Goal: Check status

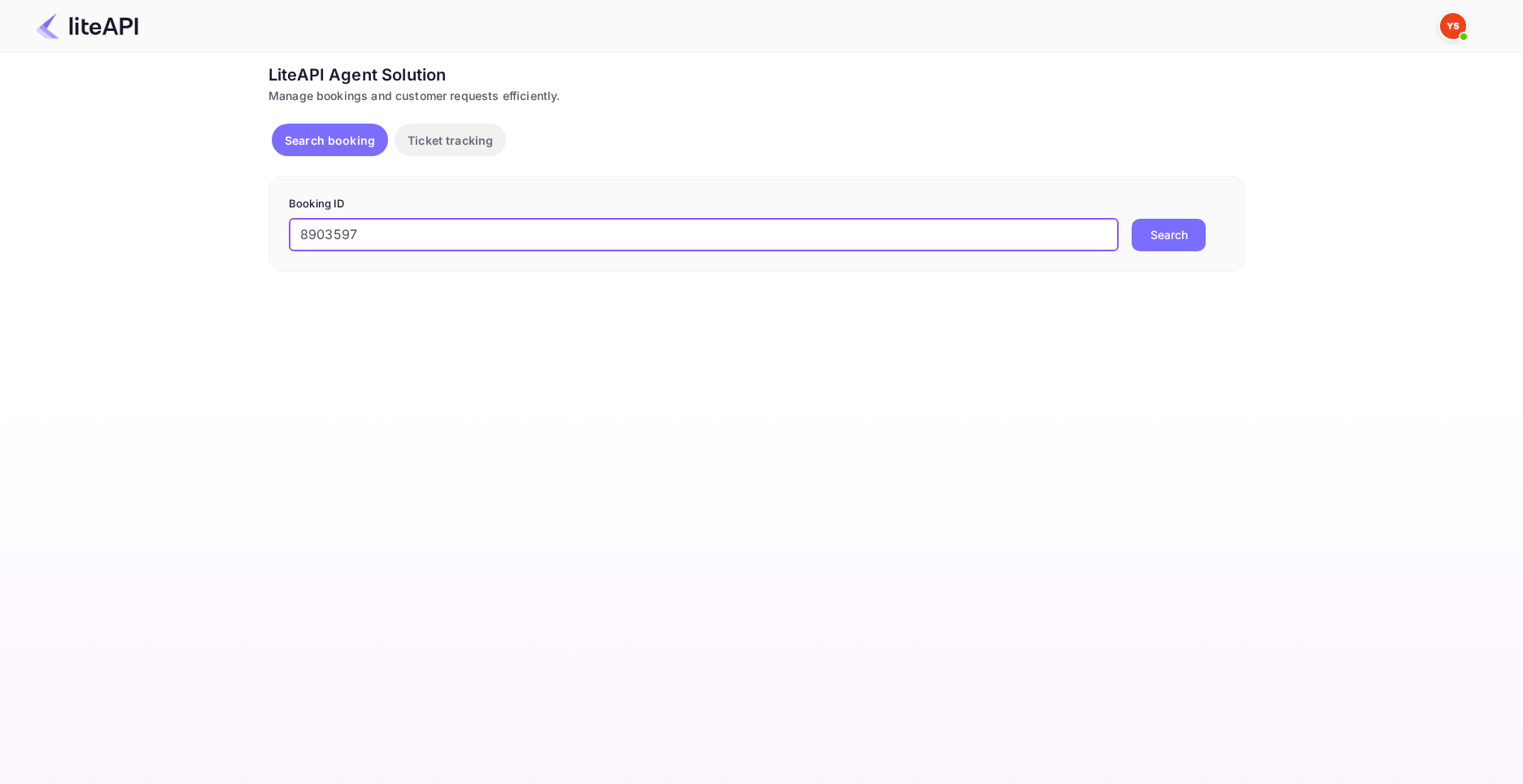
type input "8903597"
click at [1132, 219] on button "Search" at bounding box center [1169, 235] width 74 height 33
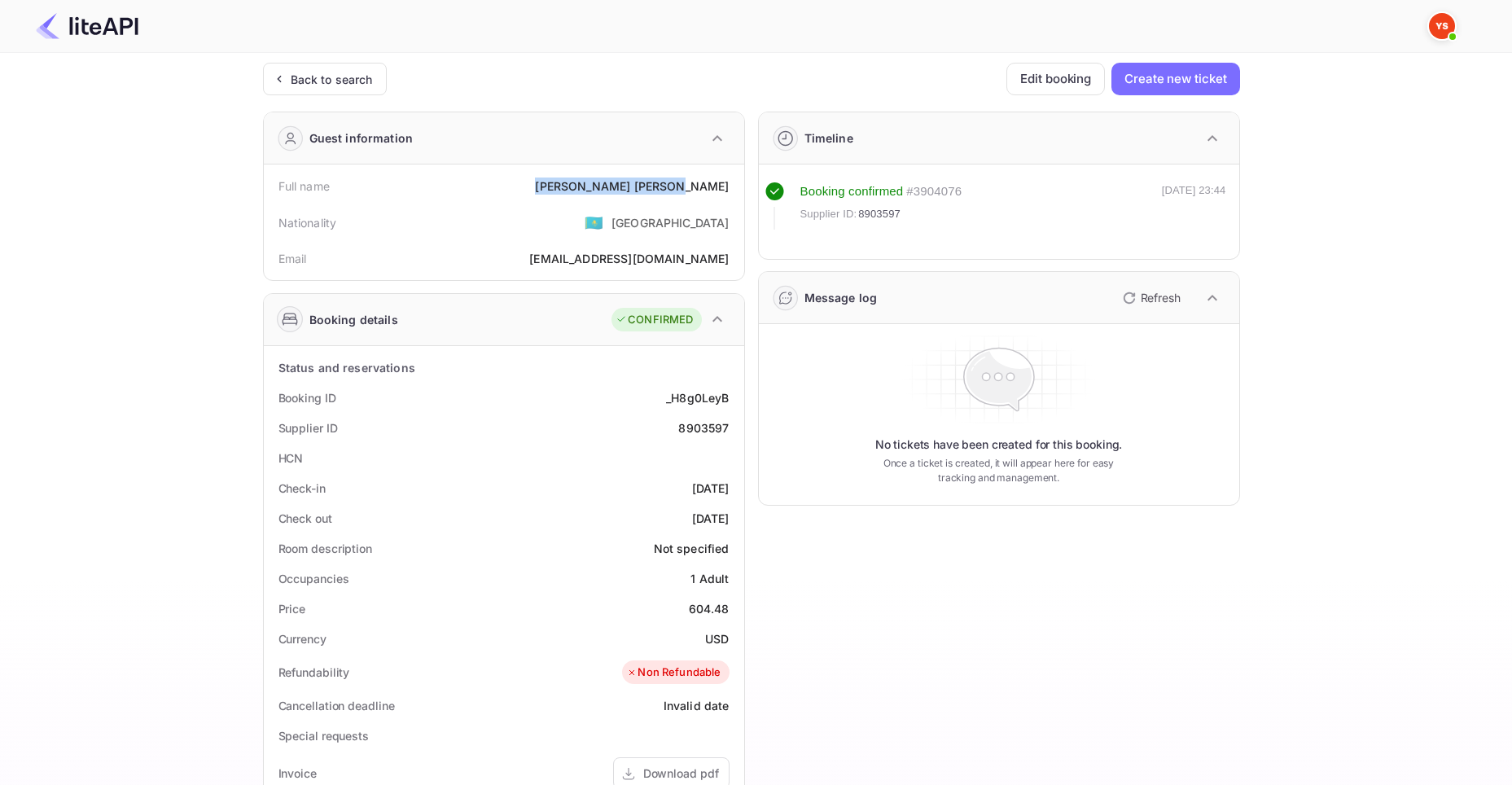
drag, startPoint x: 641, startPoint y: 187, endPoint x: 731, endPoint y: 187, distance: 90.0
click at [731, 187] on div "Full name [PERSON_NAME]" at bounding box center [504, 186] width 467 height 30
copy div "[PERSON_NAME]"
drag, startPoint x: 690, startPoint y: 609, endPoint x: 735, endPoint y: 611, distance: 45.0
click at [735, 611] on div "Price 604.48" at bounding box center [504, 609] width 467 height 30
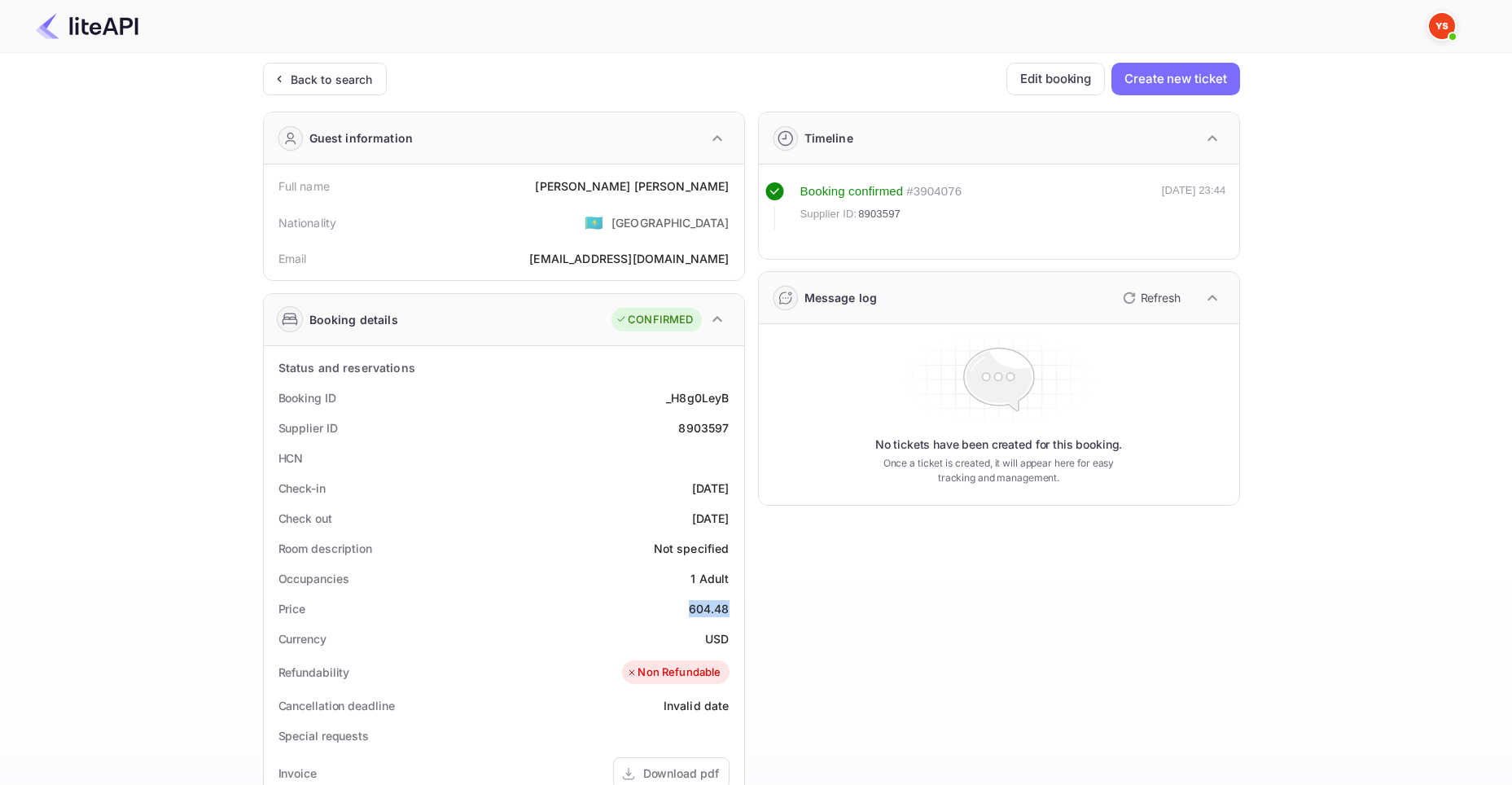
copy div "604.48"
drag, startPoint x: 704, startPoint y: 641, endPoint x: 727, endPoint y: 640, distance: 23.0
click at [727, 640] on div "Currency USD" at bounding box center [504, 639] width 467 height 30
copy div "USD"
click at [310, 85] on div "Back to search" at bounding box center [332, 79] width 82 height 17
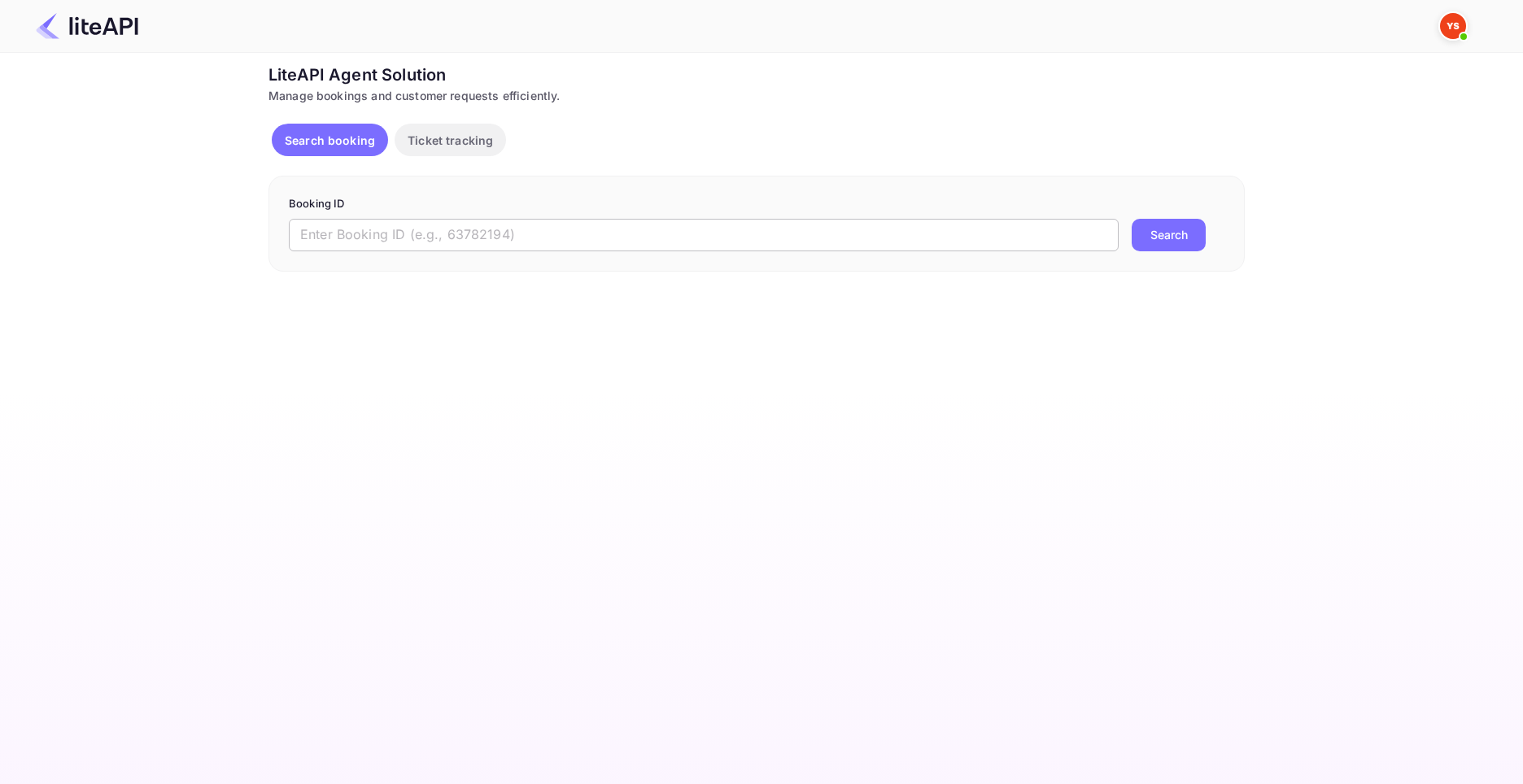
click at [483, 232] on input "text" at bounding box center [704, 235] width 830 height 33
paste input "8875247"
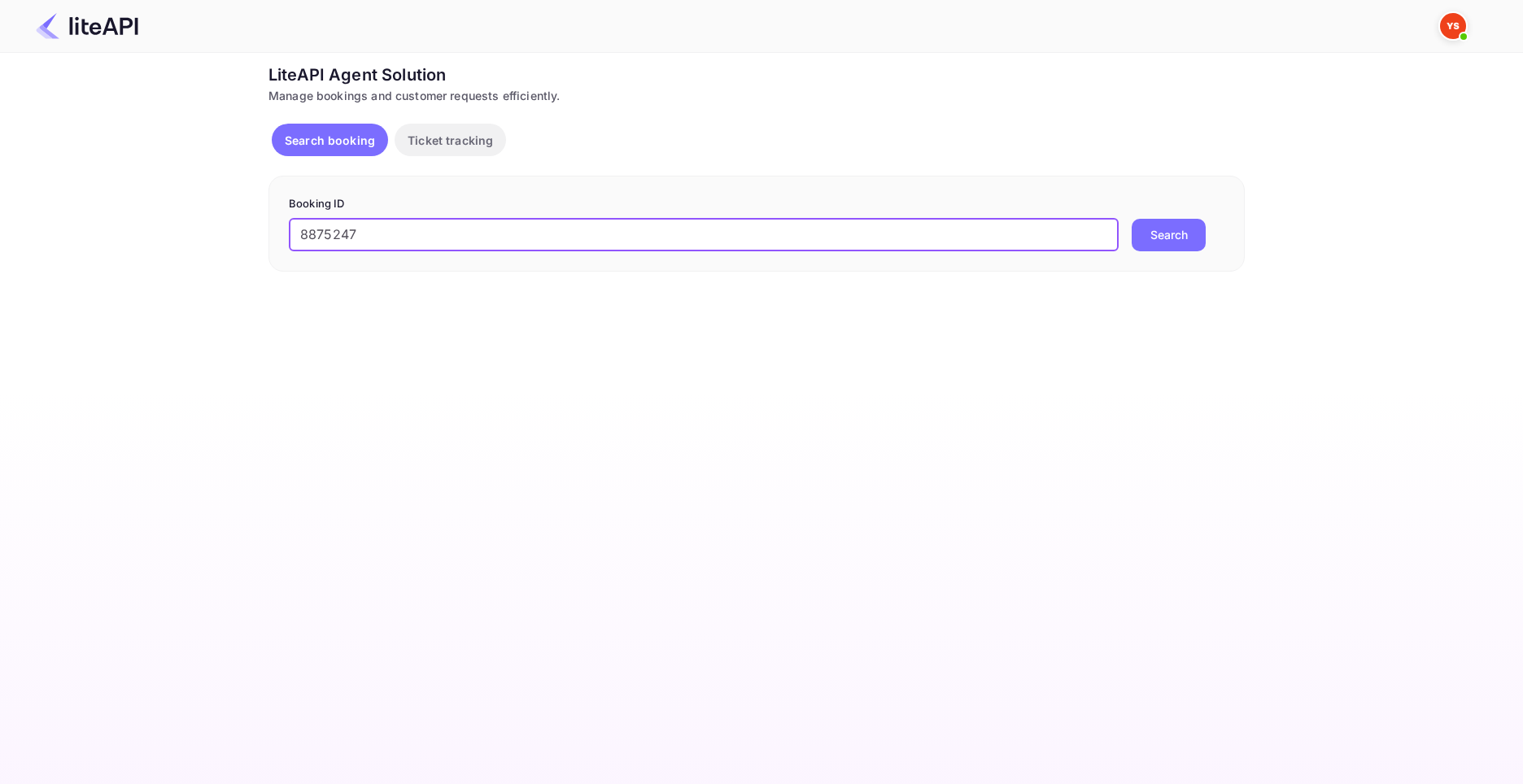
type input "8875247"
click at [1132, 219] on button "Search" at bounding box center [1169, 235] width 74 height 33
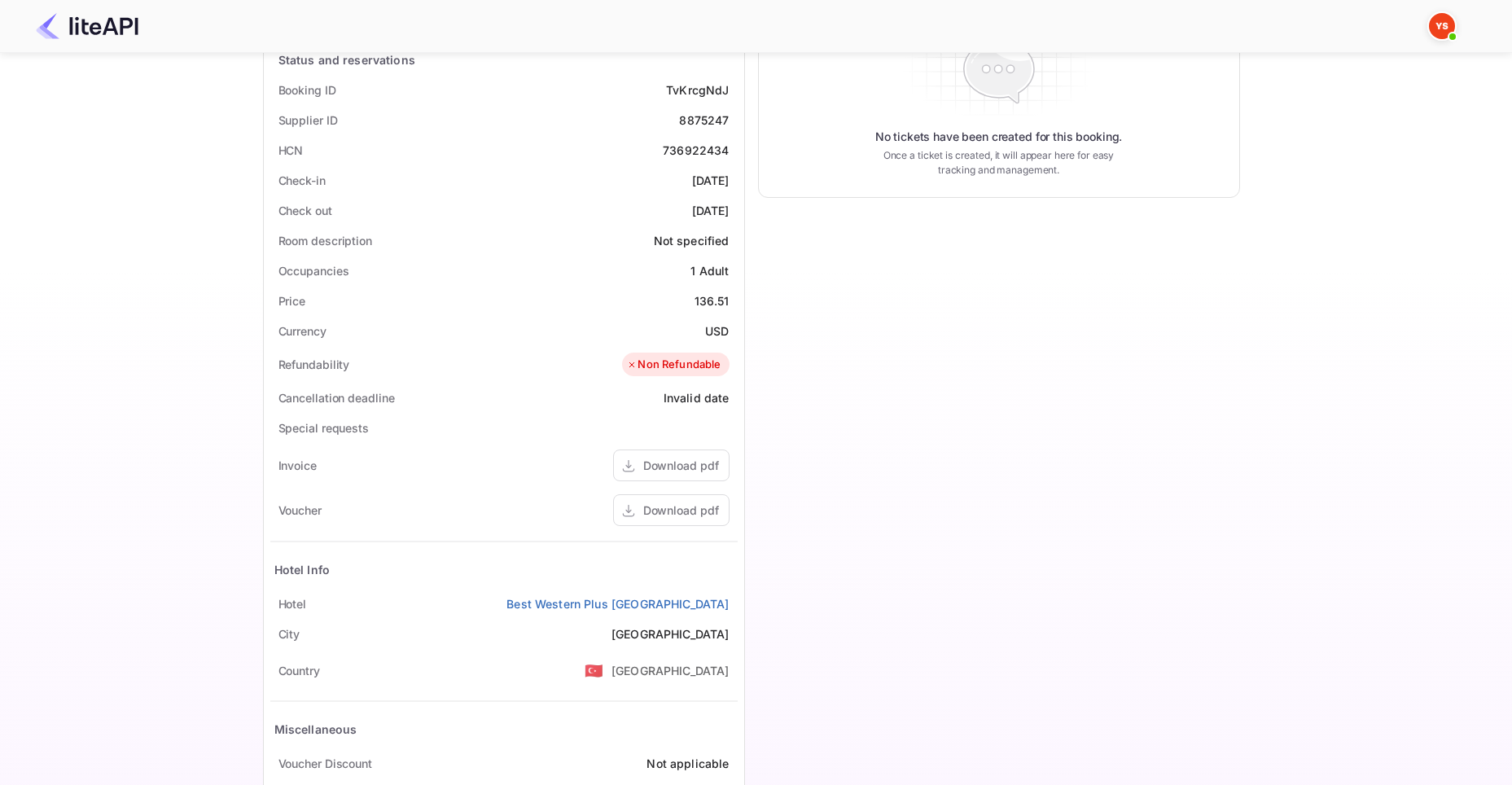
scroll to position [400, 0]
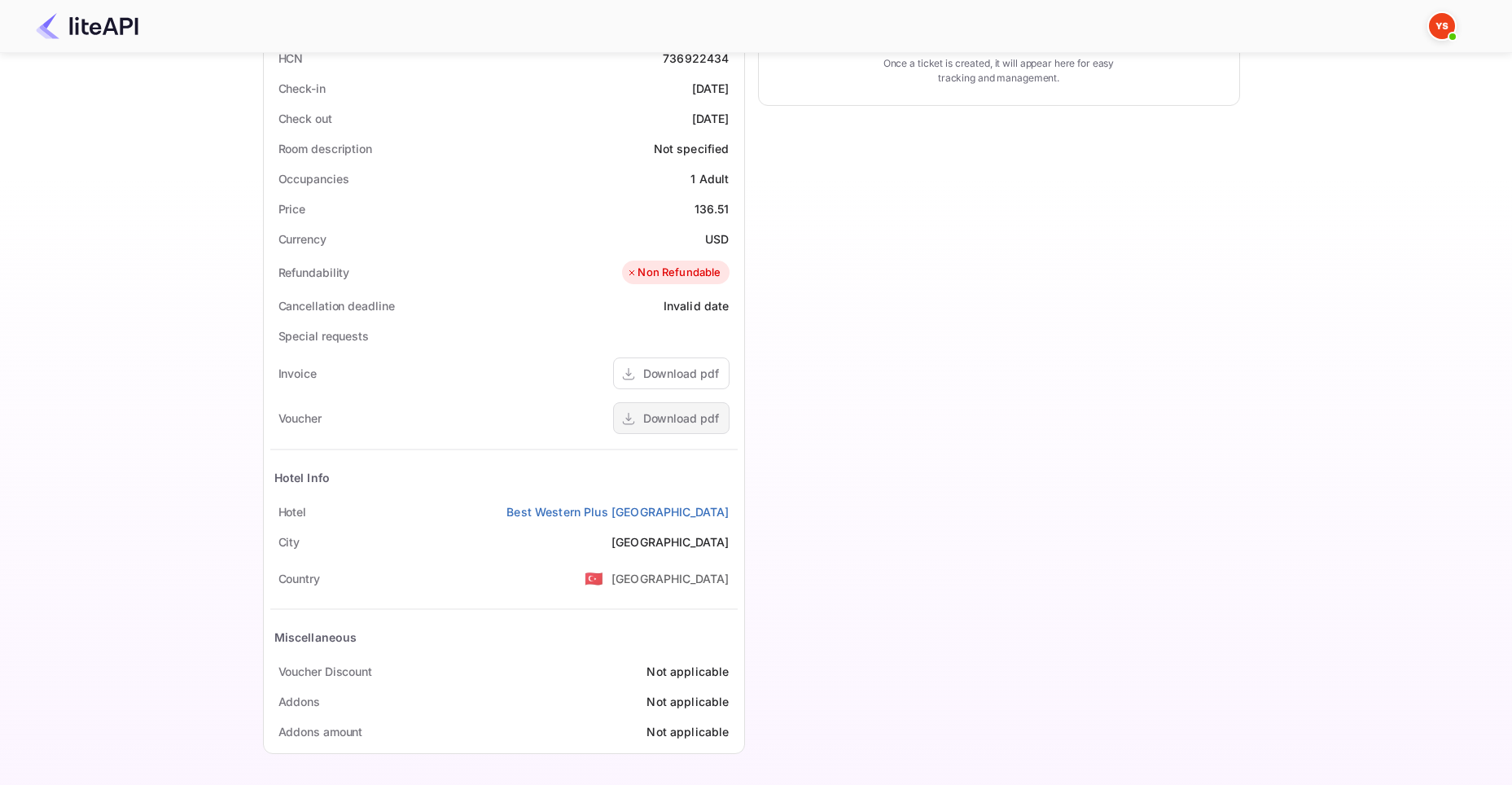
click at [688, 424] on div "Download pdf" at bounding box center [681, 418] width 76 height 17
